Goal: Communication & Community: Answer question/provide support

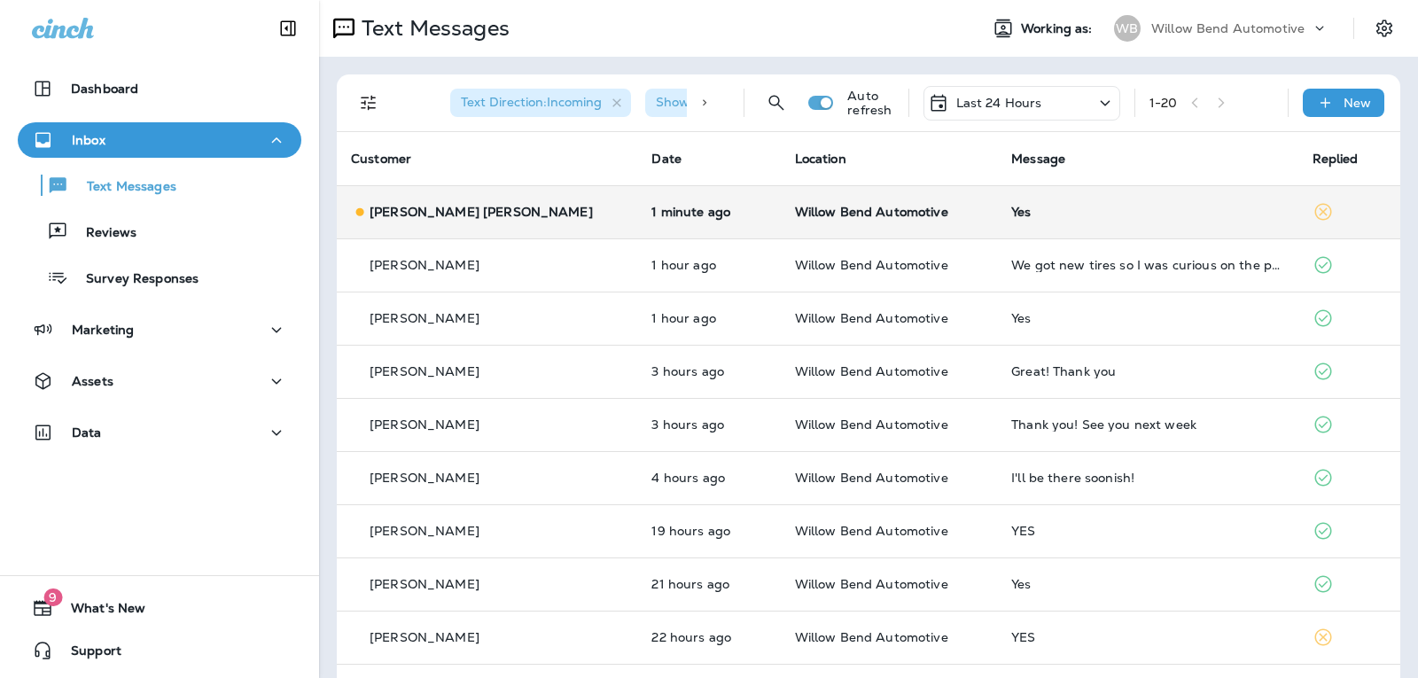
click at [1011, 209] on div "Yes" at bounding box center [1147, 212] width 272 height 14
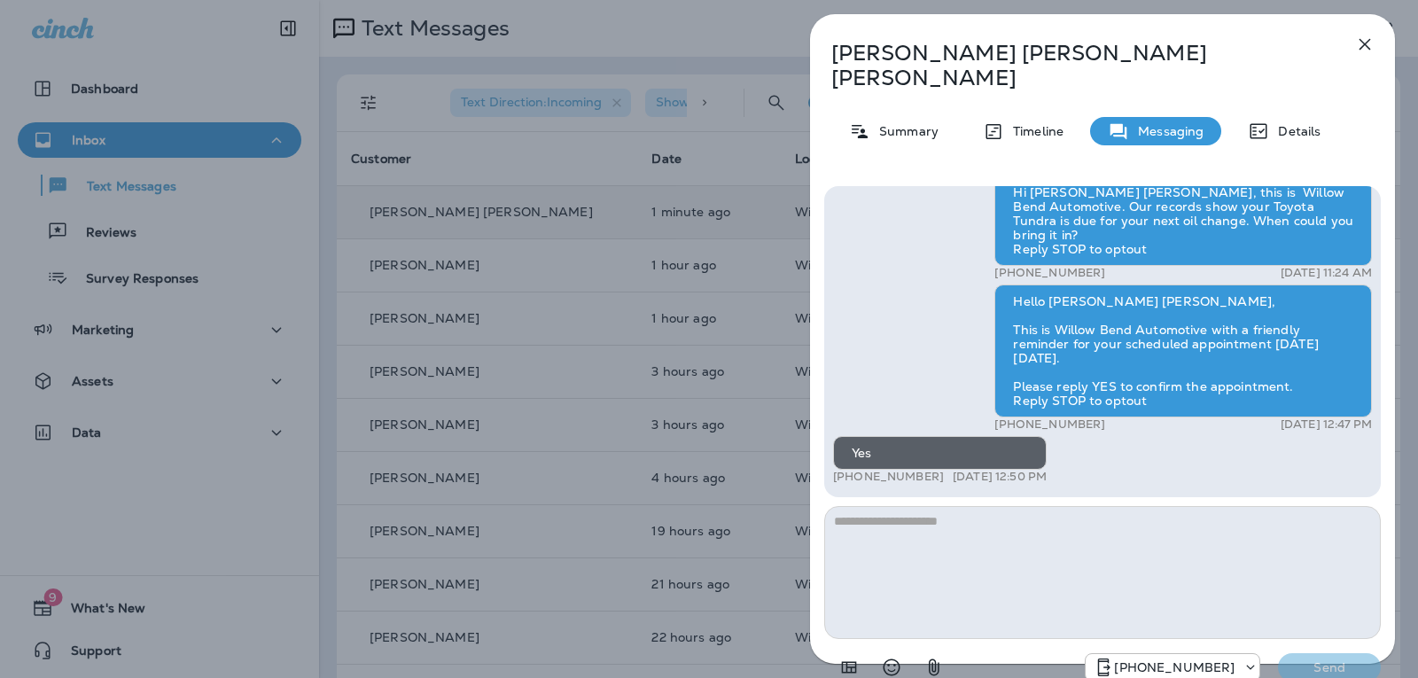
click at [914, 521] on textarea at bounding box center [1102, 572] width 556 height 133
type textarea "*"
type textarea "**********"
click at [1301, 659] on p "Send" at bounding box center [1329, 667] width 74 height 16
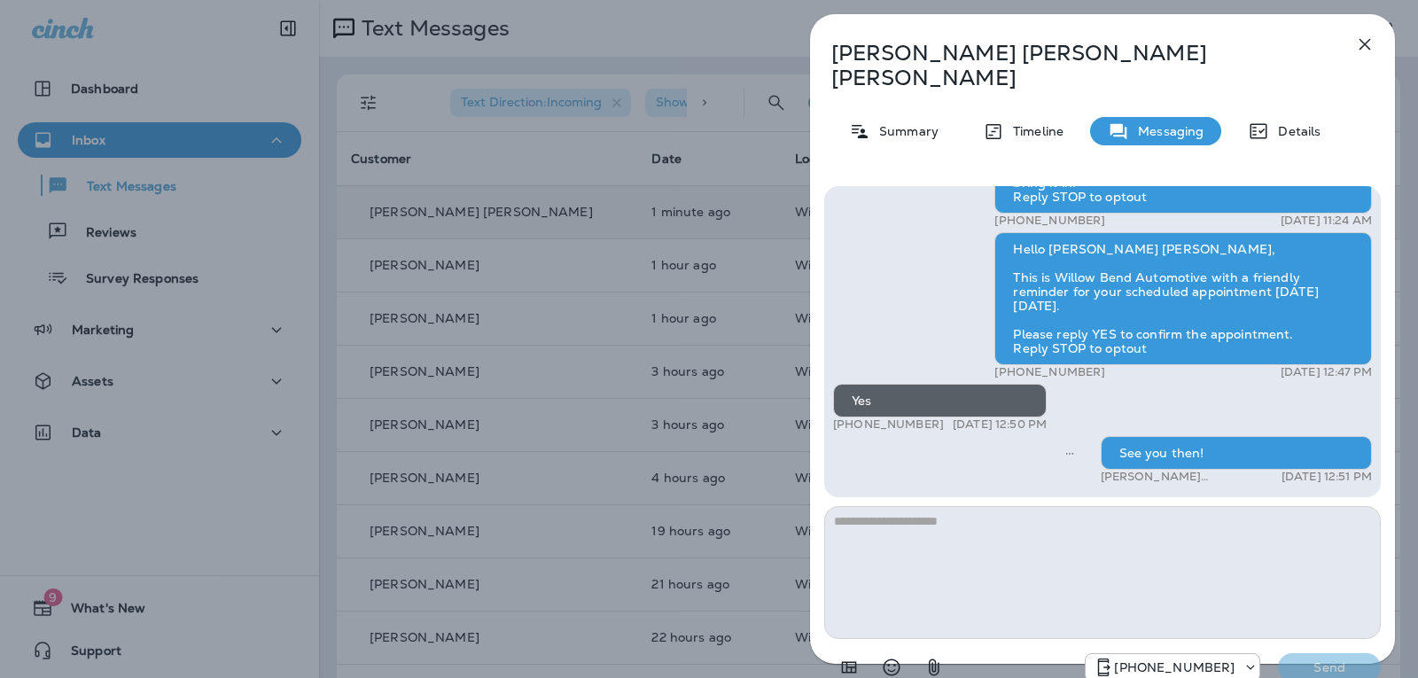
click at [1367, 43] on icon "button" at bounding box center [1365, 45] width 12 height 12
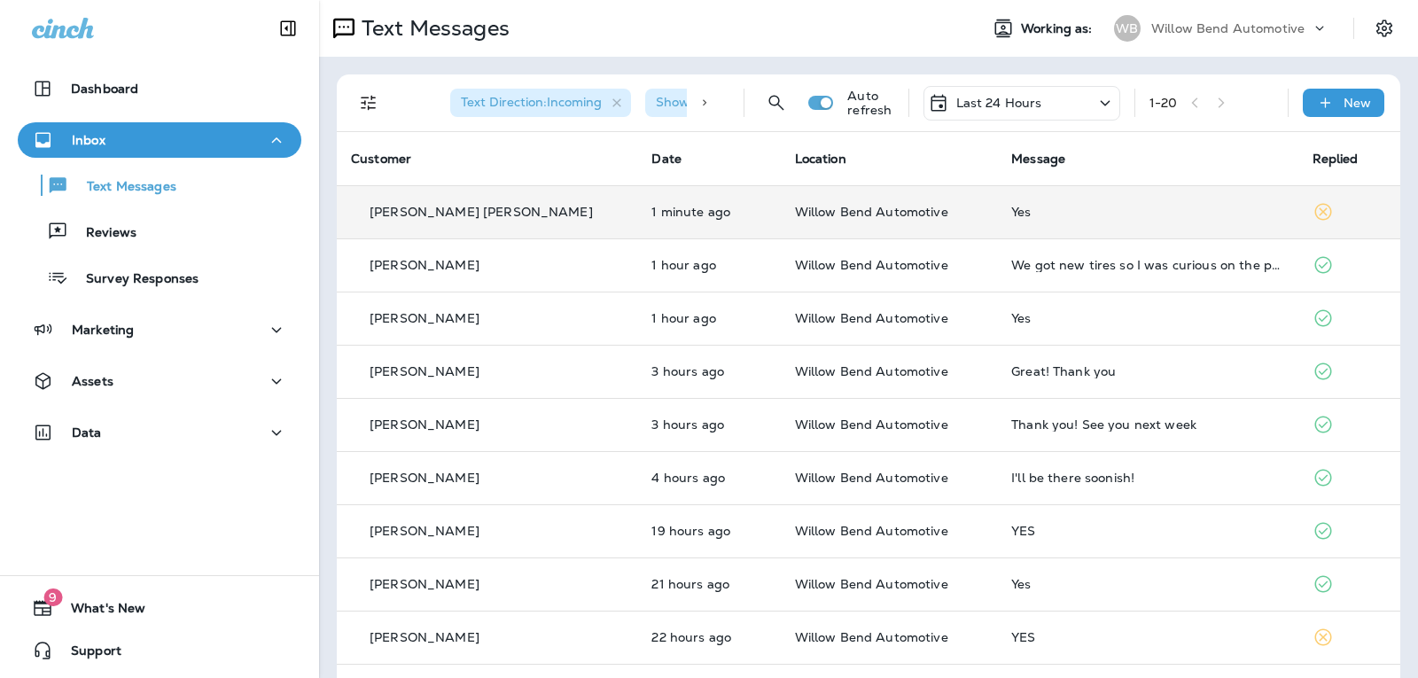
click at [1036, 97] on div "Last 24 Hours" at bounding box center [1021, 103] width 197 height 35
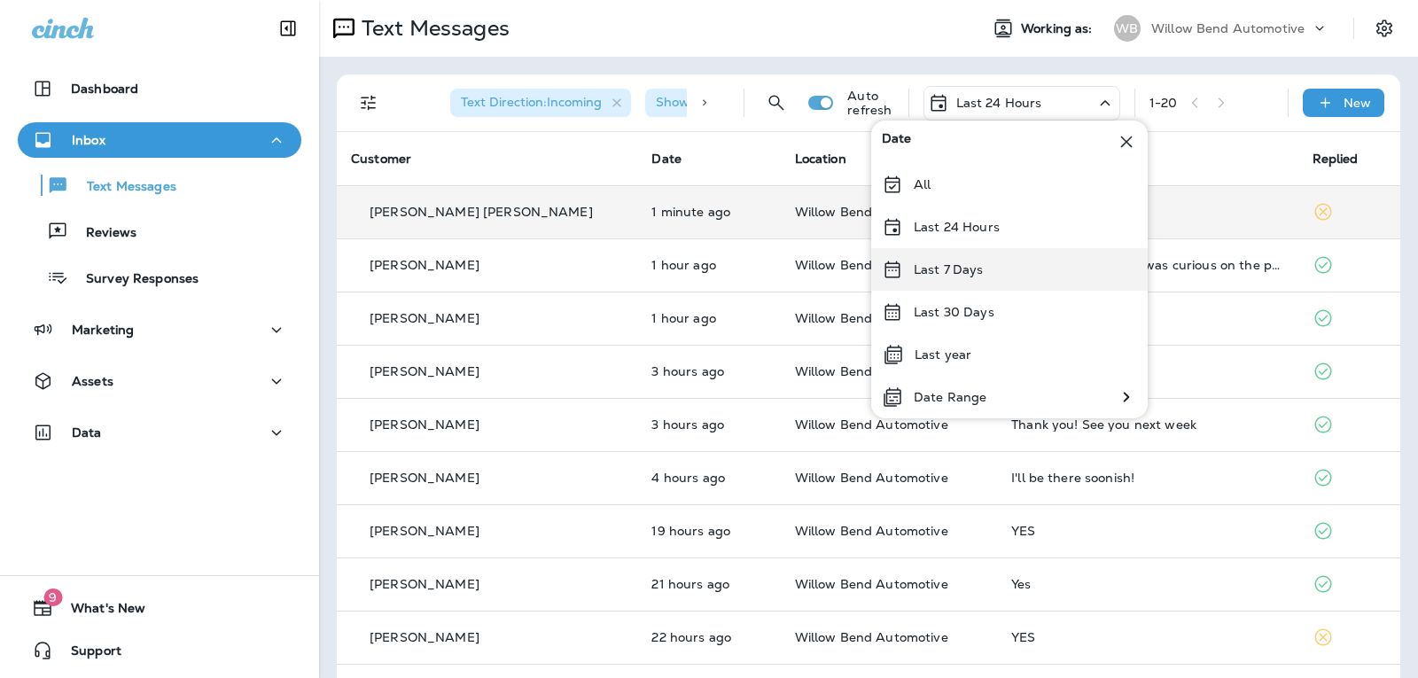
click at [1008, 267] on div "Last 7 Days" at bounding box center [1009, 269] width 276 height 43
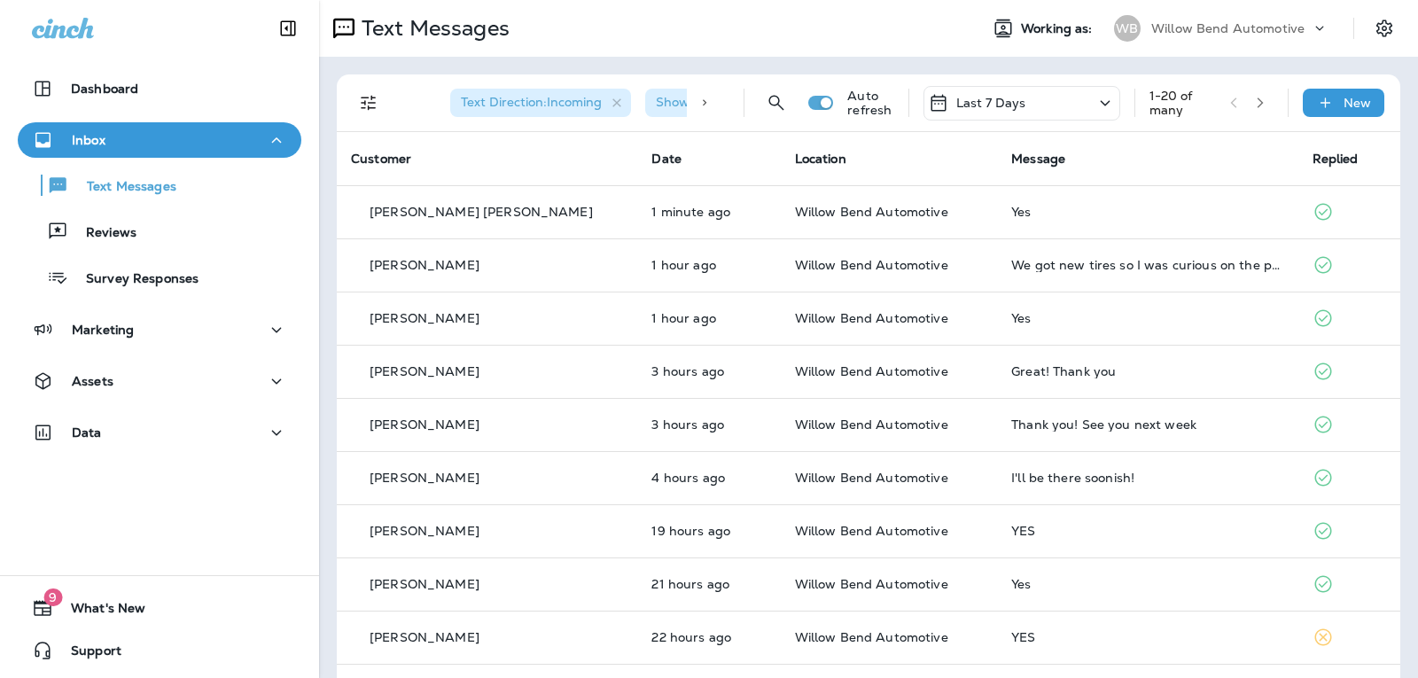
click at [1023, 101] on div "Last 7 Days" at bounding box center [1021, 103] width 197 height 35
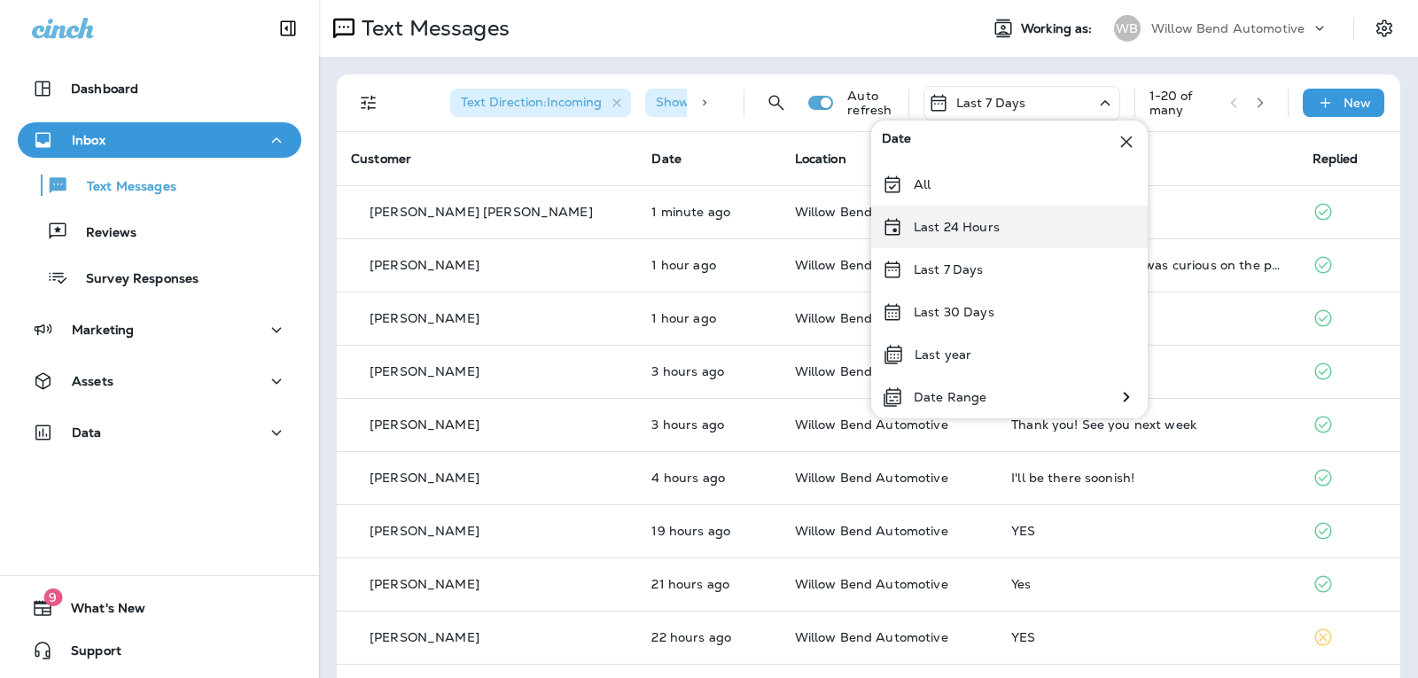
click at [1014, 223] on div "Last 24 Hours" at bounding box center [1009, 227] width 276 height 43
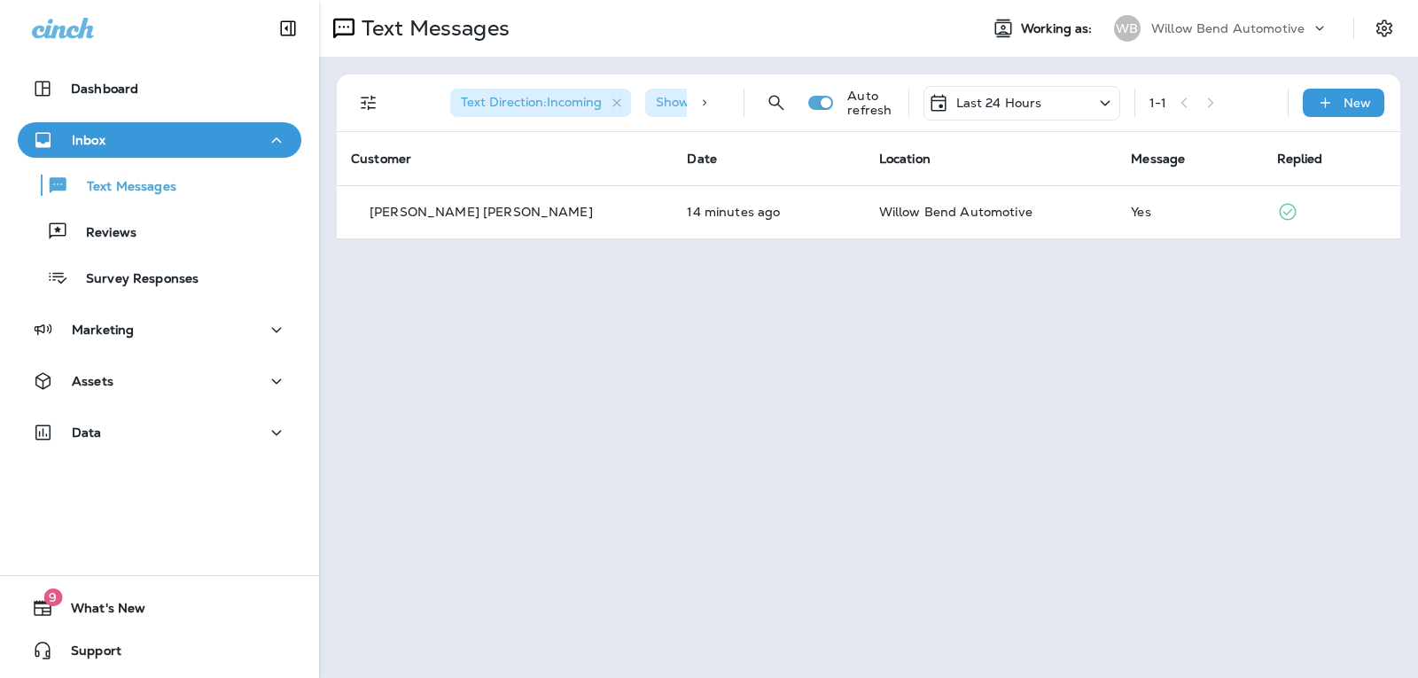
click at [1039, 93] on div "Last 24 Hours" at bounding box center [985, 102] width 114 height 21
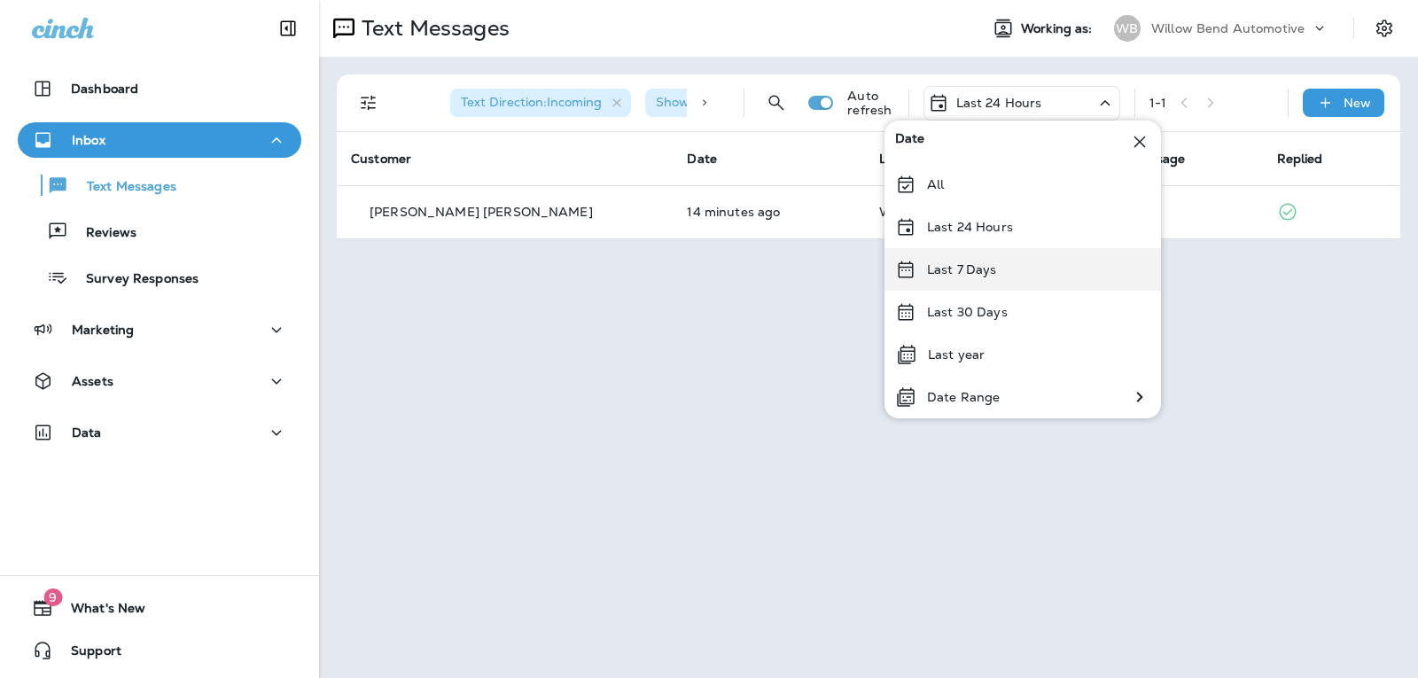
click at [1025, 273] on div "Last 7 Days" at bounding box center [1022, 269] width 276 height 43
